Goal: Task Accomplishment & Management: Use online tool/utility

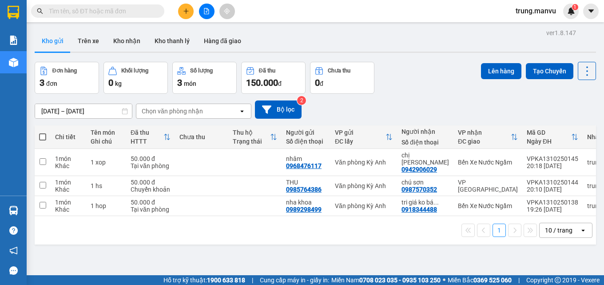
click at [132, 5] on span at bounding box center [97, 10] width 133 height 13
click at [128, 9] on input "text" at bounding box center [101, 11] width 105 height 10
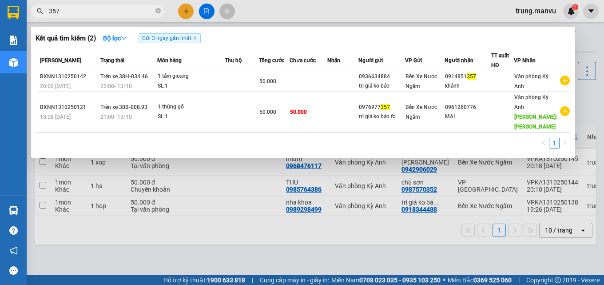
type input "357"
click at [201, 10] on div at bounding box center [302, 142] width 604 height 285
click at [201, 10] on button at bounding box center [207, 12] width 16 height 16
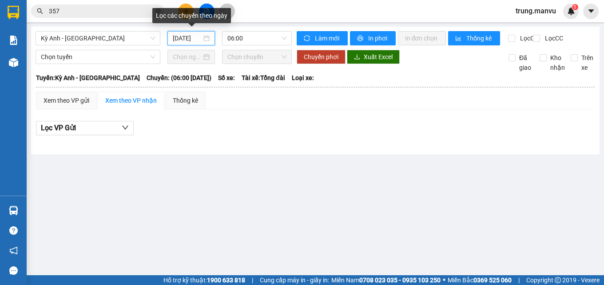
click at [201, 39] on input "[DATE]" at bounding box center [187, 38] width 29 height 10
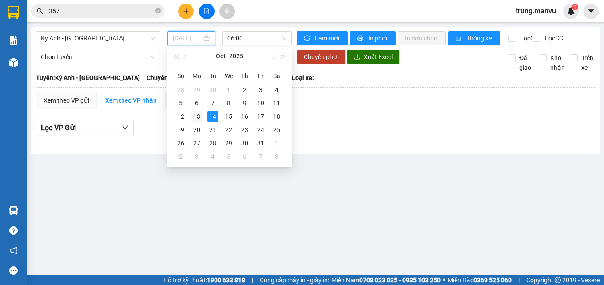
click at [196, 117] on div "13" at bounding box center [197, 116] width 11 height 11
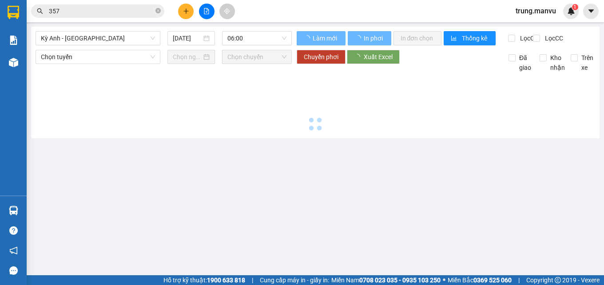
type input "[DATE]"
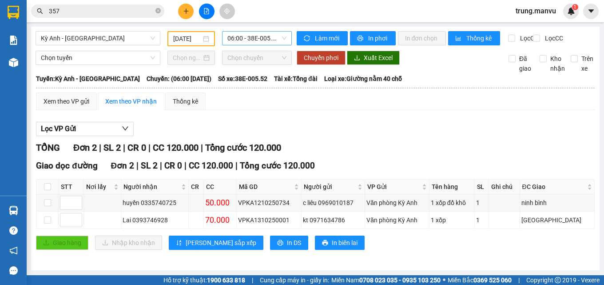
click at [263, 39] on span "06:00 - 38E-005.52" at bounding box center [257, 38] width 59 height 13
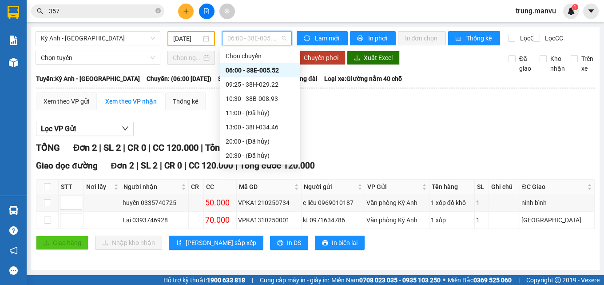
click at [278, 71] on div "06:00 - 38E-005.52" at bounding box center [260, 70] width 69 height 10
click at [278, 65] on div "Chọn chuyến" at bounding box center [257, 58] width 70 height 14
